Goal: Information Seeking & Learning: Learn about a topic

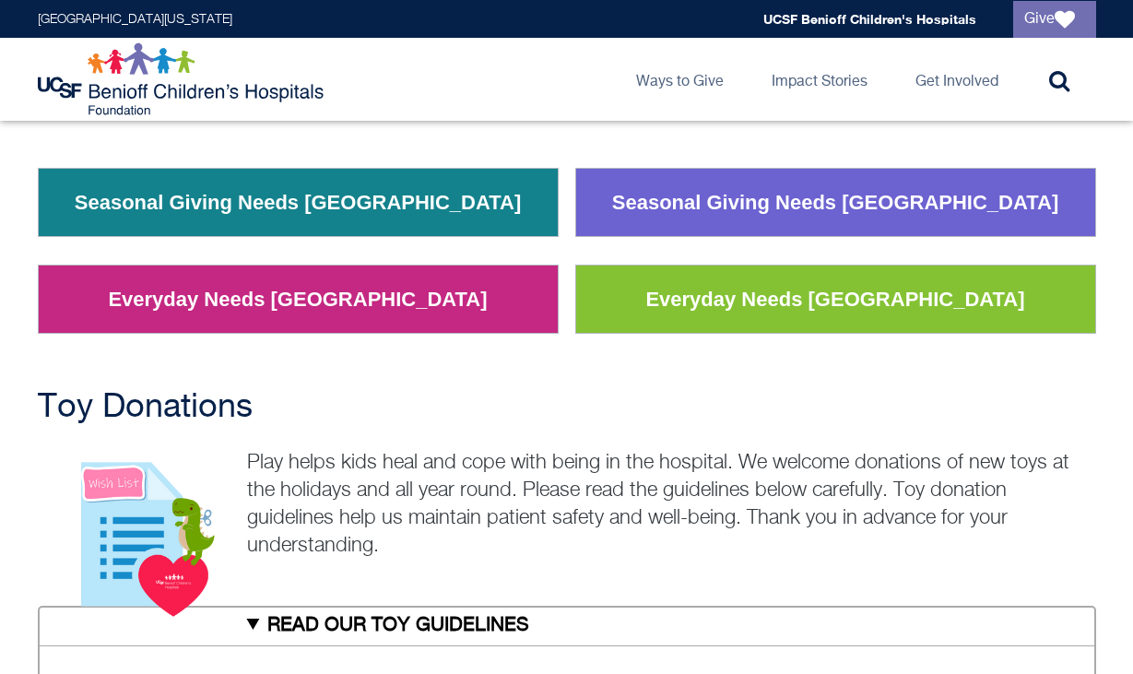
scroll to position [256, 0]
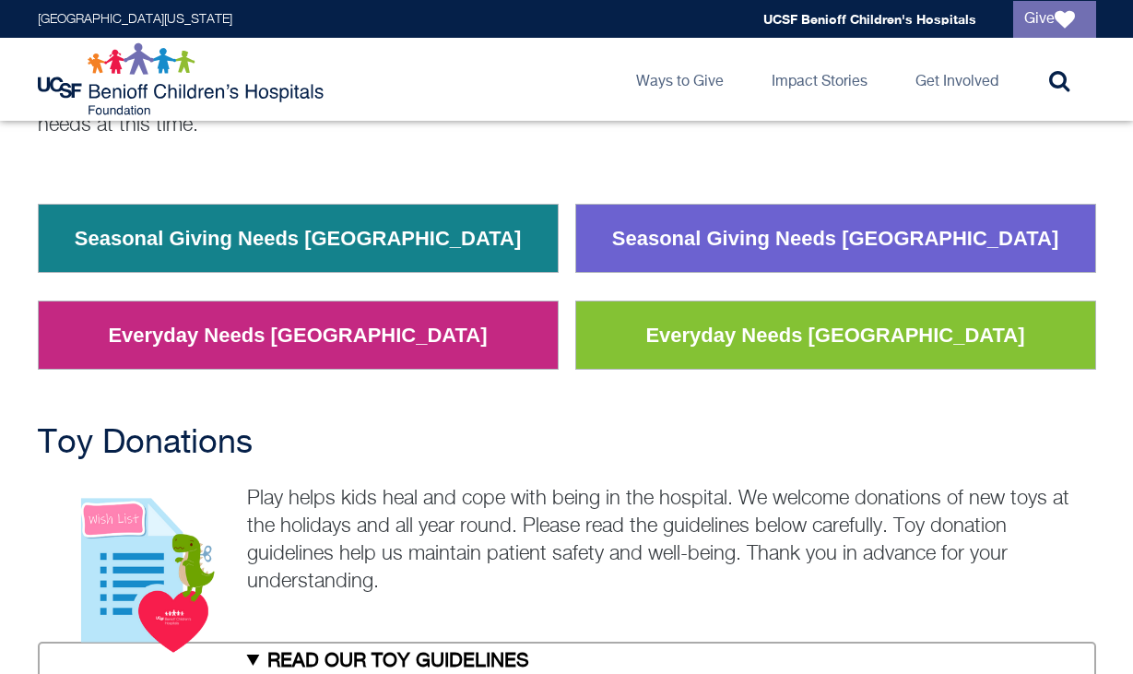
click at [764, 339] on link "Everyday Needs [GEOGRAPHIC_DATA]" at bounding box center [835, 336] width 407 height 48
click at [667, 256] on link "Seasonal Giving Needs [GEOGRAPHIC_DATA]" at bounding box center [835, 239] width 475 height 48
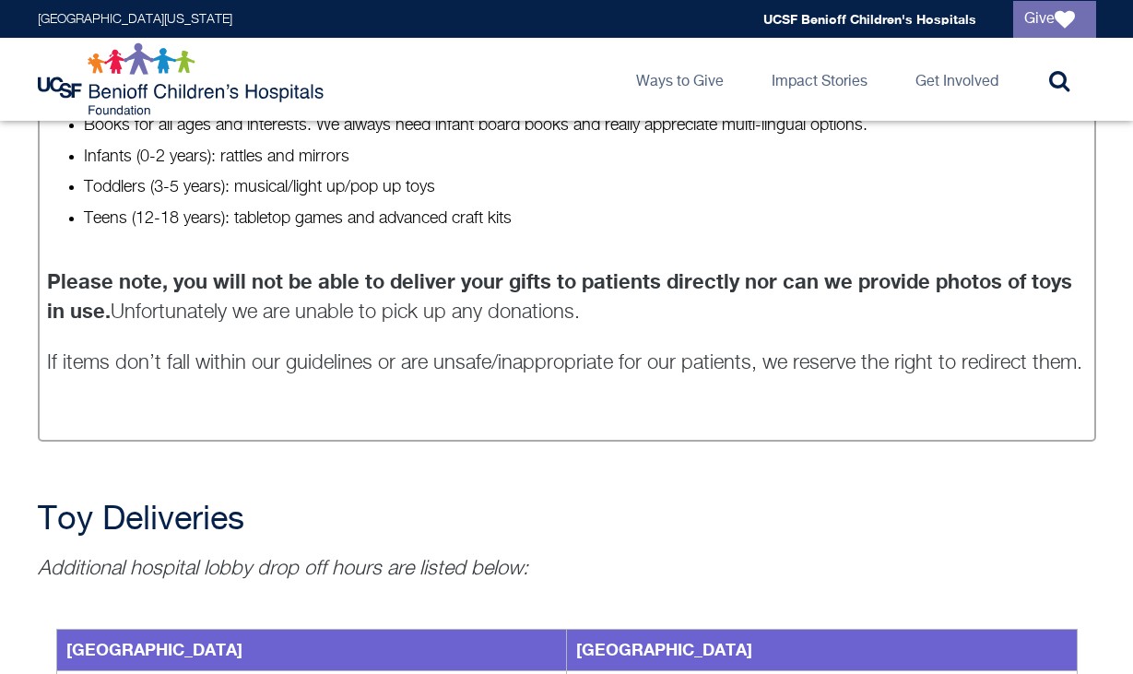
scroll to position [1567, 0]
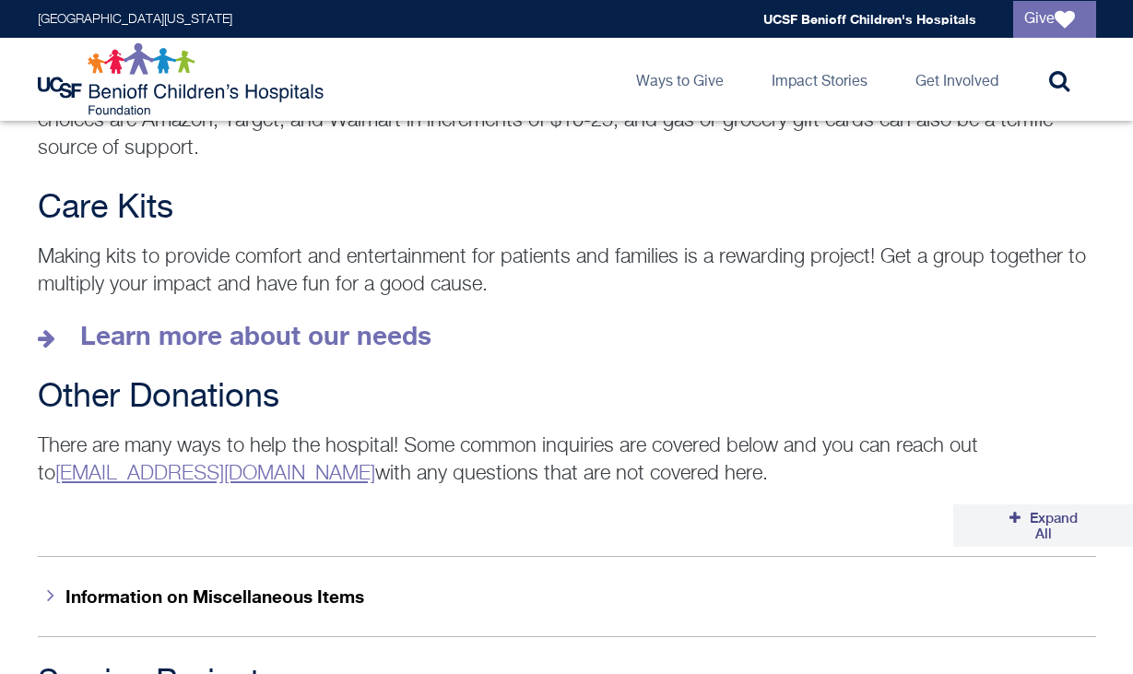
scroll to position [2623, 0]
click at [400, 319] on strong "Learn more about our needs" at bounding box center [255, 334] width 351 height 30
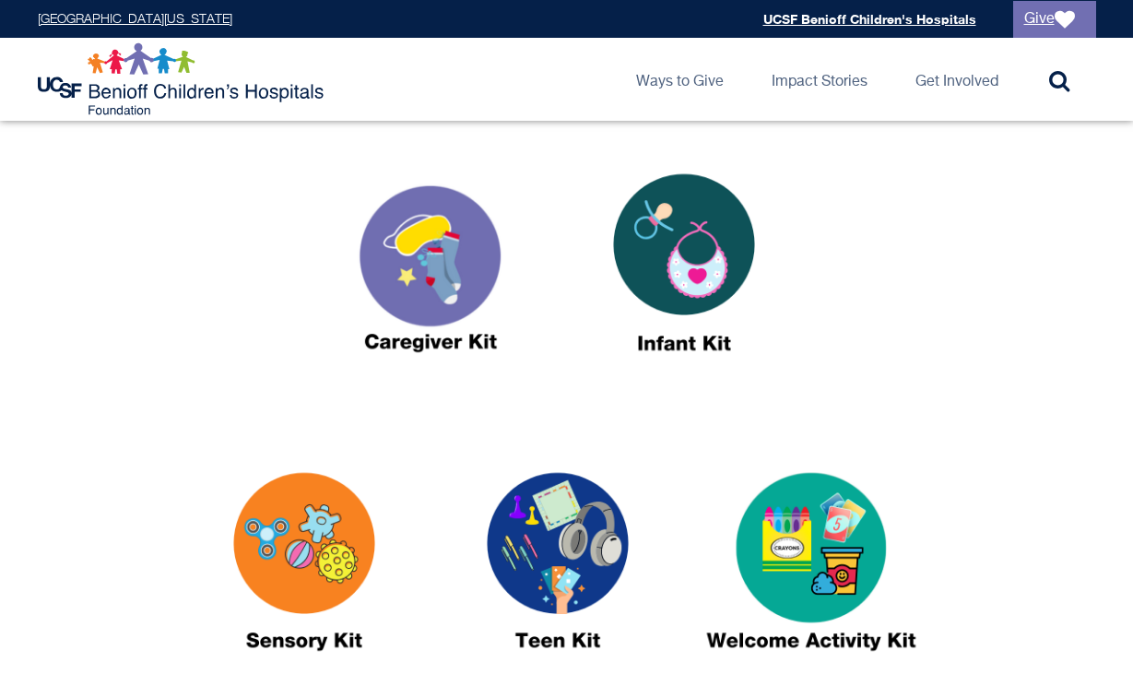
scroll to position [630, 0]
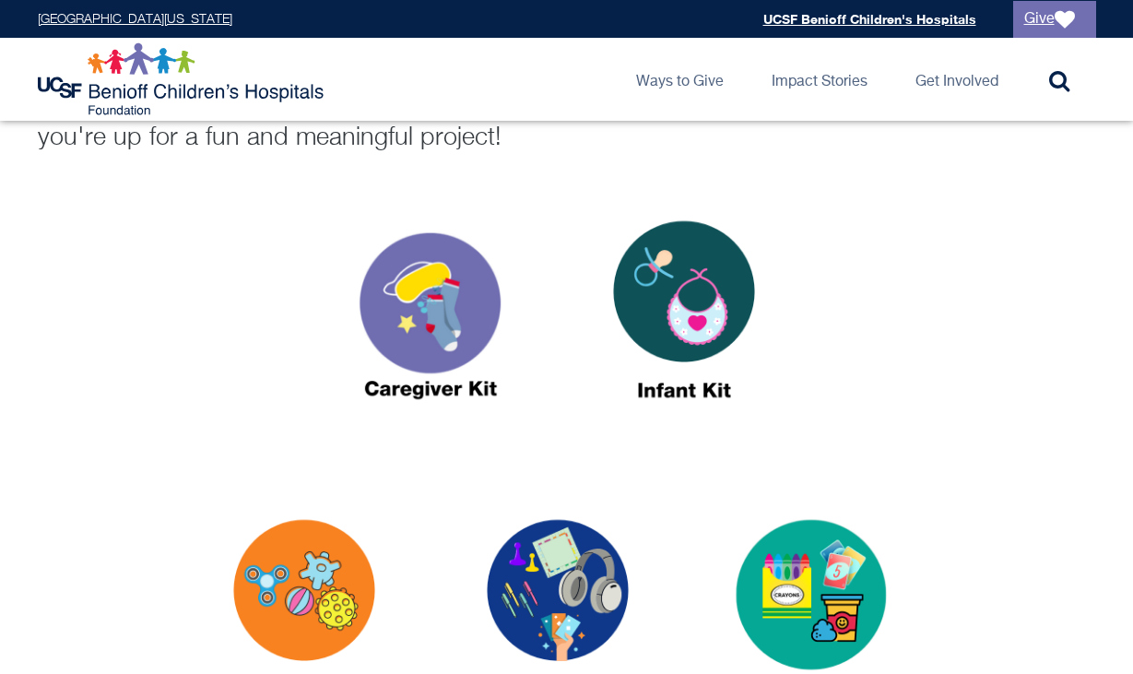
click at [430, 322] on img at bounding box center [430, 318] width 230 height 266
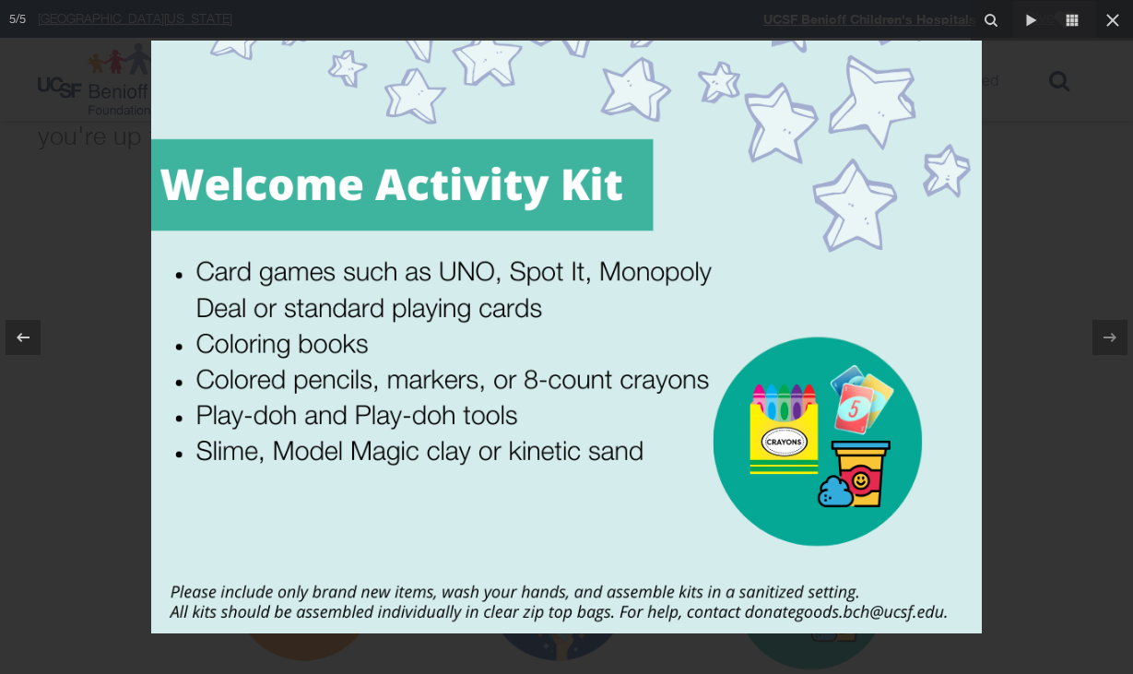
click at [937, 0] on div at bounding box center [566, 337] width 1133 height 674
